Goal: Find specific page/section: Find specific page/section

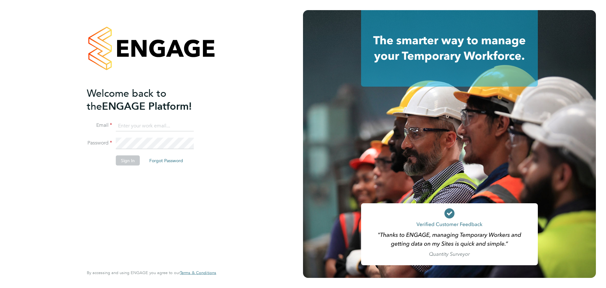
click at [134, 125] on input at bounding box center [155, 125] width 78 height 11
type input "grace.ley@vistry.co.uk"
click at [132, 163] on button "Sign In" at bounding box center [128, 160] width 24 height 10
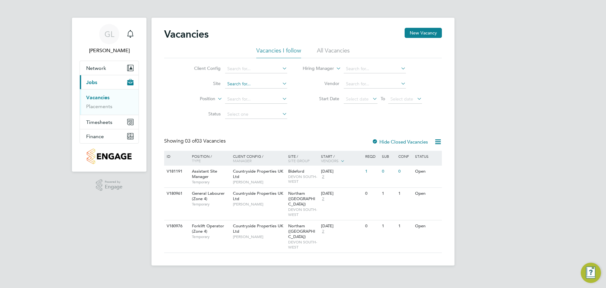
click at [231, 81] on input at bounding box center [256, 84] width 62 height 9
drag, startPoint x: 241, startPoint y: 91, endPoint x: 251, endPoint y: 127, distance: 37.4
click at [241, 91] on b "Bideford" at bounding box center [236, 92] width 18 height 5
type input "Bideford"
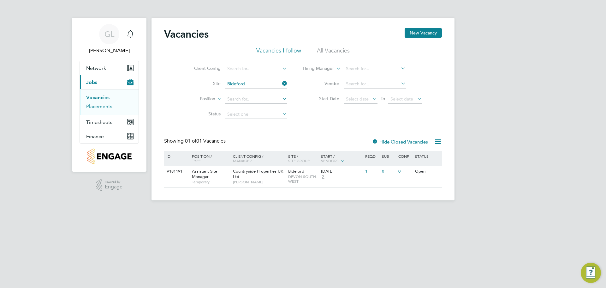
drag, startPoint x: 91, startPoint y: 106, endPoint x: 140, endPoint y: 138, distance: 58.9
click at [91, 106] on link "Placements" at bounding box center [99, 106] width 26 height 6
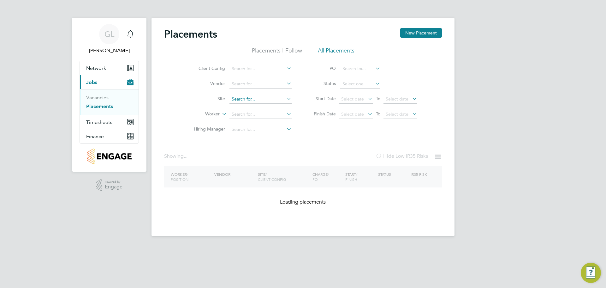
click at [251, 96] on input at bounding box center [261, 99] width 62 height 9
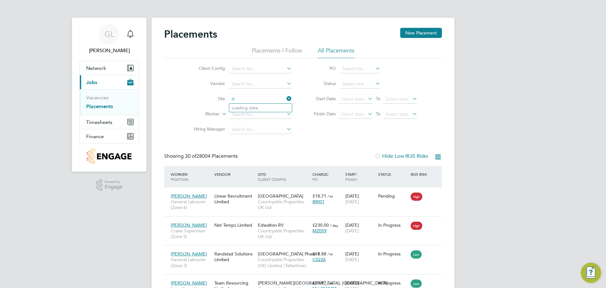
type input "r"
click at [251, 109] on li "Bidefor d" at bounding box center [265, 108] width 72 height 9
type input "Bideford"
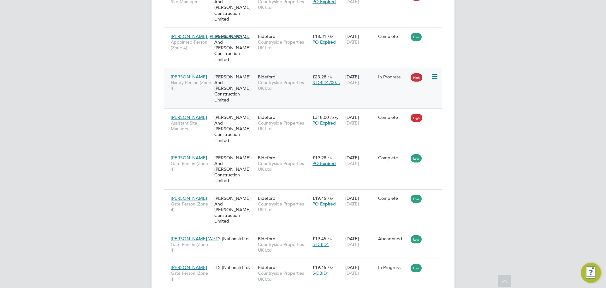
click at [193, 74] on span "[PERSON_NAME]" at bounding box center [189, 77] width 36 height 6
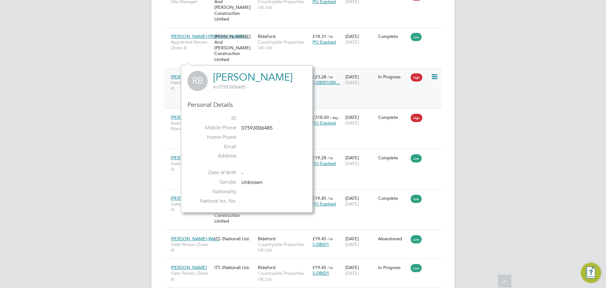
click at [375, 75] on div "Richard Bainbridge Handy Person (Zone 4) O'Neill And Brennan Construction Limit…" at bounding box center [303, 88] width 278 height 40
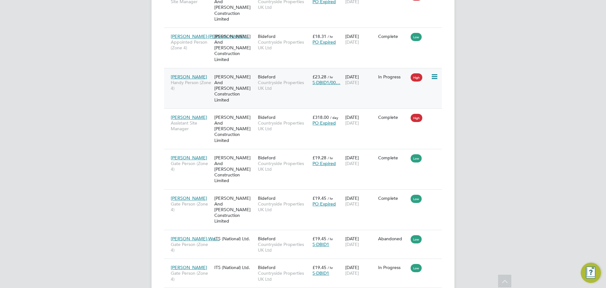
click at [400, 69] on div "Richard Bainbridge Handy Person (Zone 4) O'Neill And Brennan Construction Limit…" at bounding box center [303, 88] width 278 height 40
click at [199, 74] on span "[PERSON_NAME]" at bounding box center [189, 77] width 36 height 6
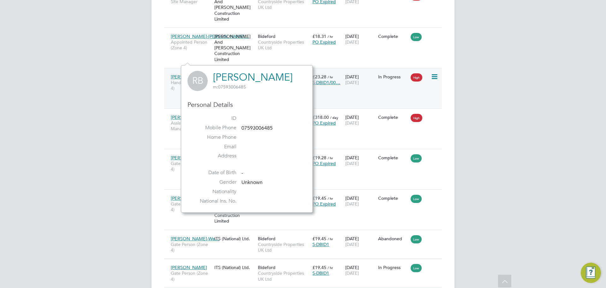
click at [436, 73] on icon at bounding box center [434, 77] width 6 height 8
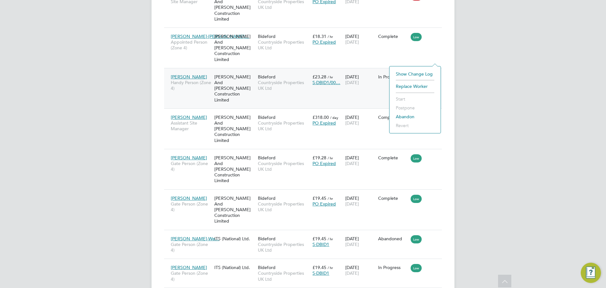
click at [313, 80] on div "S-DBID1/00…" at bounding box center [328, 83] width 30 height 6
